Goal: Check status: Check status

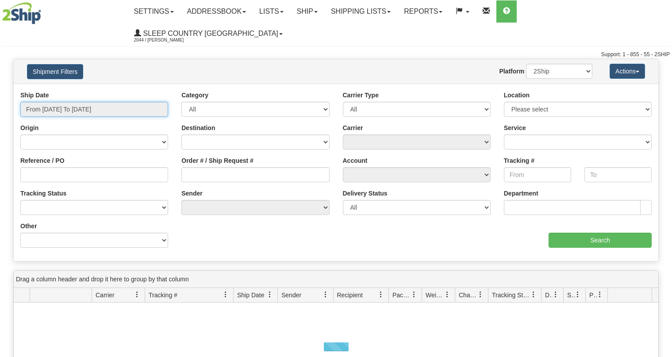
click at [91, 102] on input "From [DATE] To [DATE]" at bounding box center [94, 109] width 148 height 15
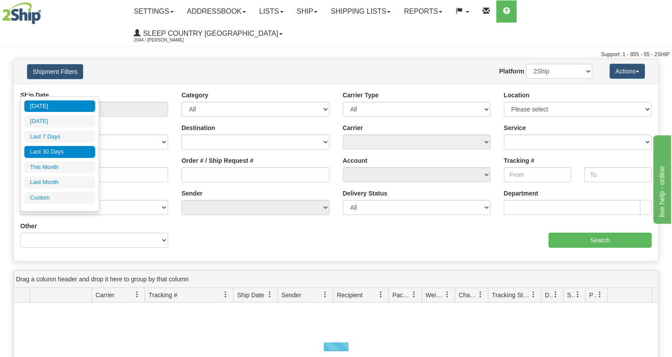
click at [71, 151] on li "Last 30 Days" at bounding box center [59, 152] width 71 height 12
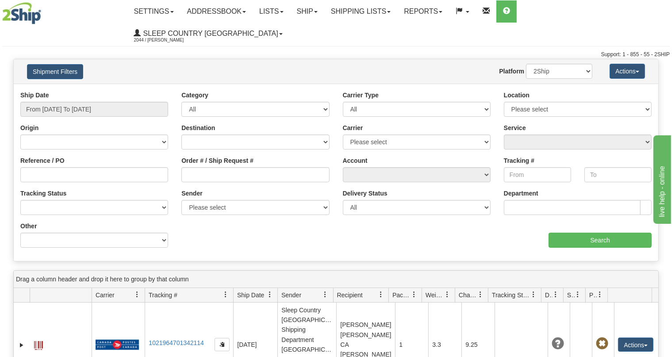
type input "From [DATE] To [DATE]"
click at [106, 167] on input "Reference / PO" at bounding box center [94, 174] width 148 height 15
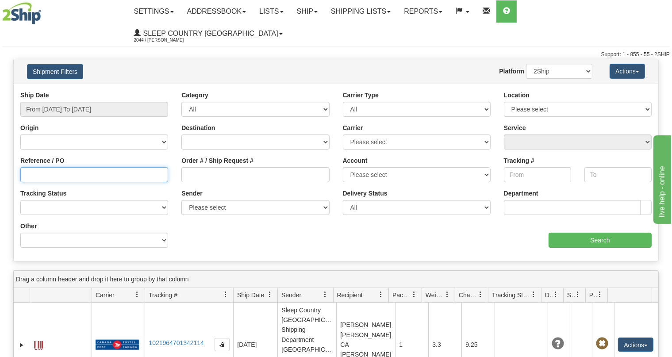
paste input "9007I085367"
type input "9007I085367"
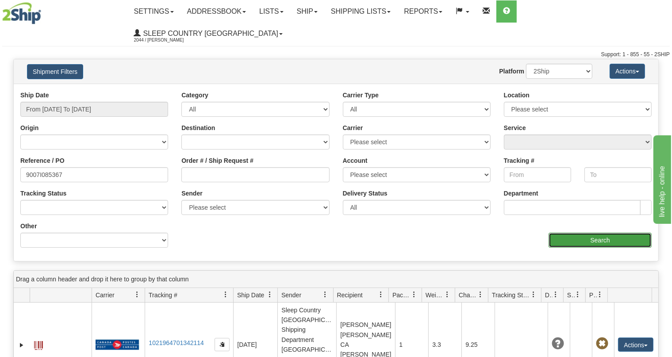
click at [569, 233] on input "Search" at bounding box center [599, 240] width 103 height 15
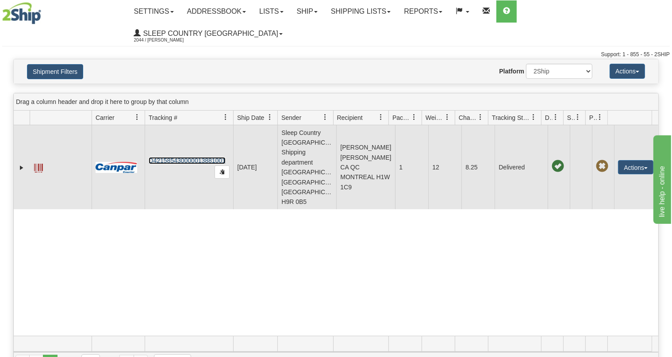
click at [179, 157] on link "D421585430000013881001" at bounding box center [187, 160] width 77 height 7
